Goal: Information Seeking & Learning: Learn about a topic

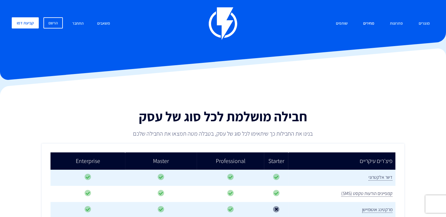
click at [371, 24] on link "מחירים" at bounding box center [369, 23] width 20 height 13
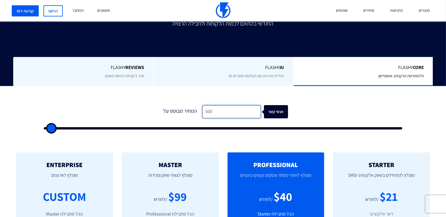
click at [211, 111] on input "500" at bounding box center [232, 111] width 59 height 13
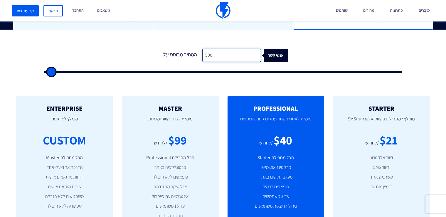
scroll to position [176, 0]
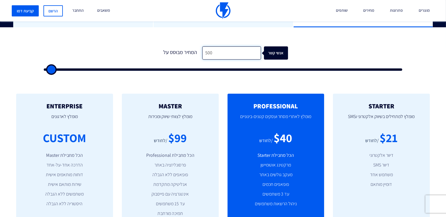
type input "2"
type input "500"
type input "23"
type input "500"
type input "230"
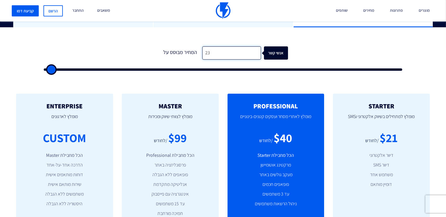
type input "500"
type input "2,300"
type input "2500"
type input "23,000"
type input "23000"
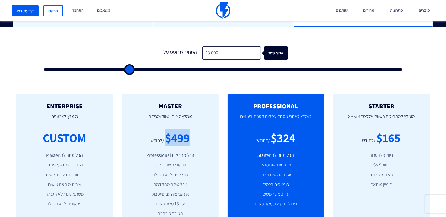
drag, startPoint x: 165, startPoint y: 137, endPoint x: 190, endPoint y: 137, distance: 25.0
click at [190, 137] on div "$499 /לחודש" at bounding box center [170, 138] width 79 height 17
click at [187, 137] on div "$499" at bounding box center [177, 138] width 25 height 17
drag, startPoint x: 175, startPoint y: 138, endPoint x: 190, endPoint y: 138, distance: 15.3
click at [190, 138] on div "$499 /לחודש" at bounding box center [170, 138] width 79 height 17
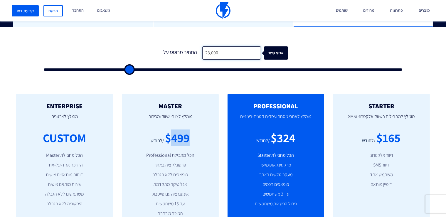
click at [236, 48] on input "23,000" at bounding box center [232, 52] width 59 height 13
type input "3"
type input "500"
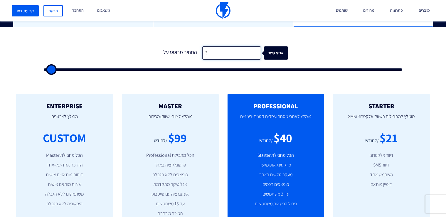
type input "30"
type input "500"
type input "300"
type input "500"
type input "3,000"
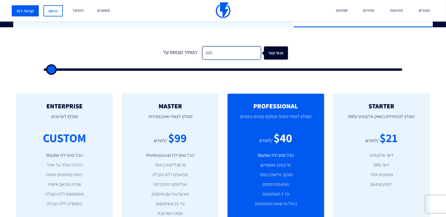
type input "3000"
type input "30,000"
type input "30000"
type input "30,000"
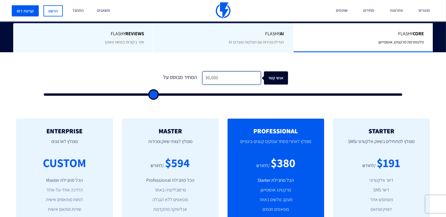
scroll to position [147, 0]
